Goal: Check status: Check status

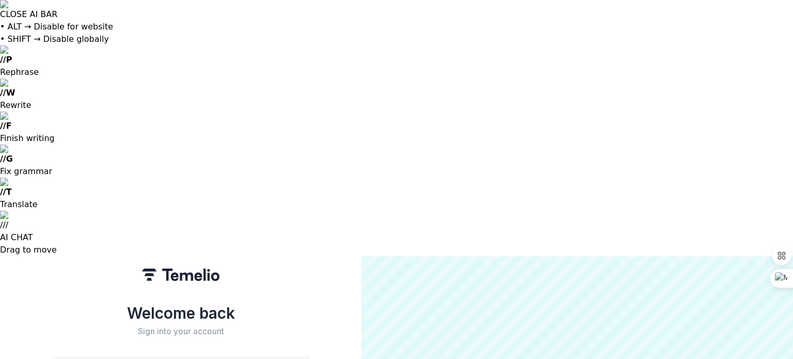
type input "**********"
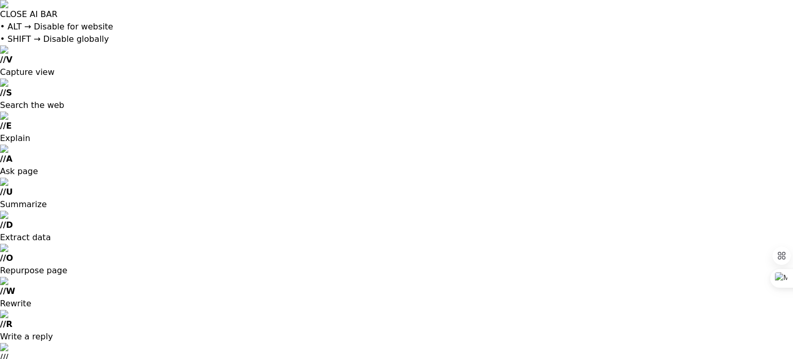
drag, startPoint x: 296, startPoint y: 197, endPoint x: 571, endPoint y: 268, distance: 284.6
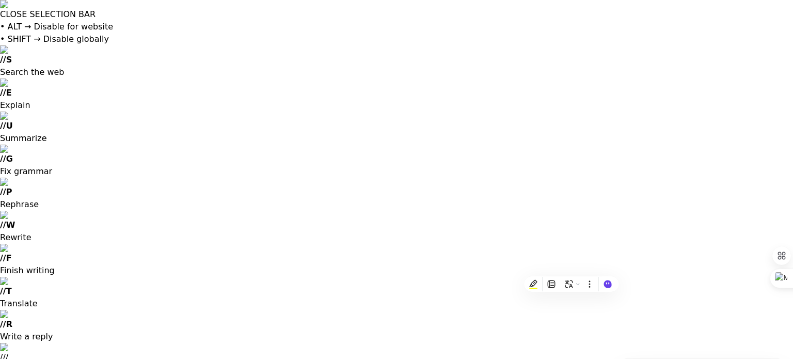
copy div "Please provide a pitch deck of your proposal including the funding request. * I…"
